Goal: Task Accomplishment & Management: Manage account settings

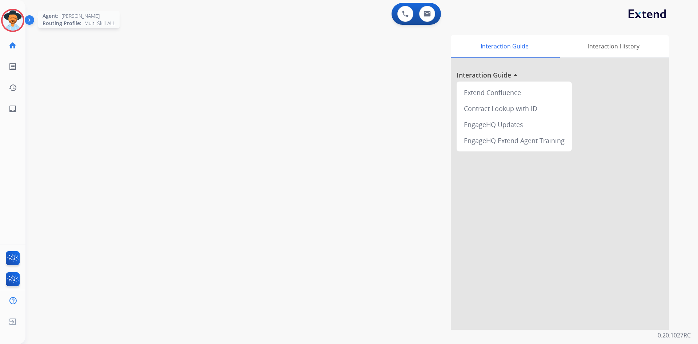
click at [9, 17] on img at bounding box center [13, 20] width 20 height 20
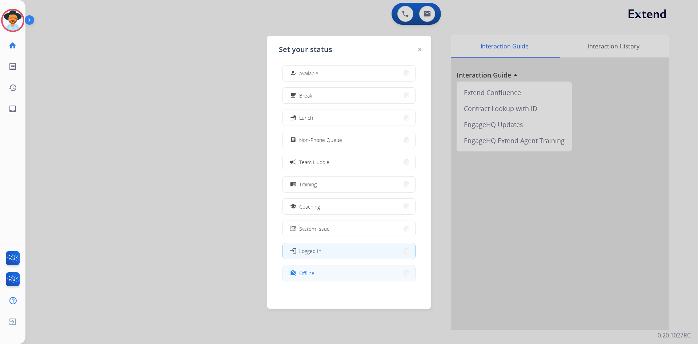
scroll to position [2, 0]
click at [326, 276] on button "work_off Offline" at bounding box center [349, 273] width 132 height 16
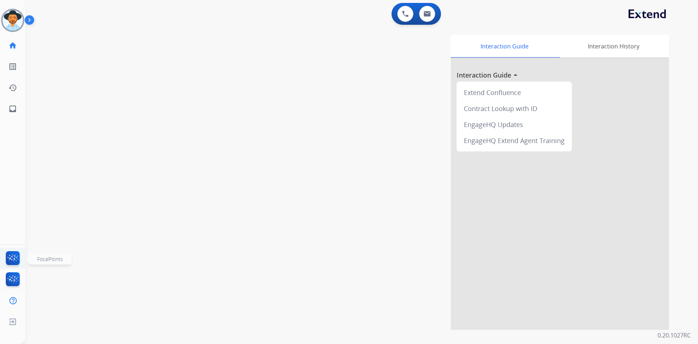
click at [12, 256] on img at bounding box center [12, 259] width 17 height 17
